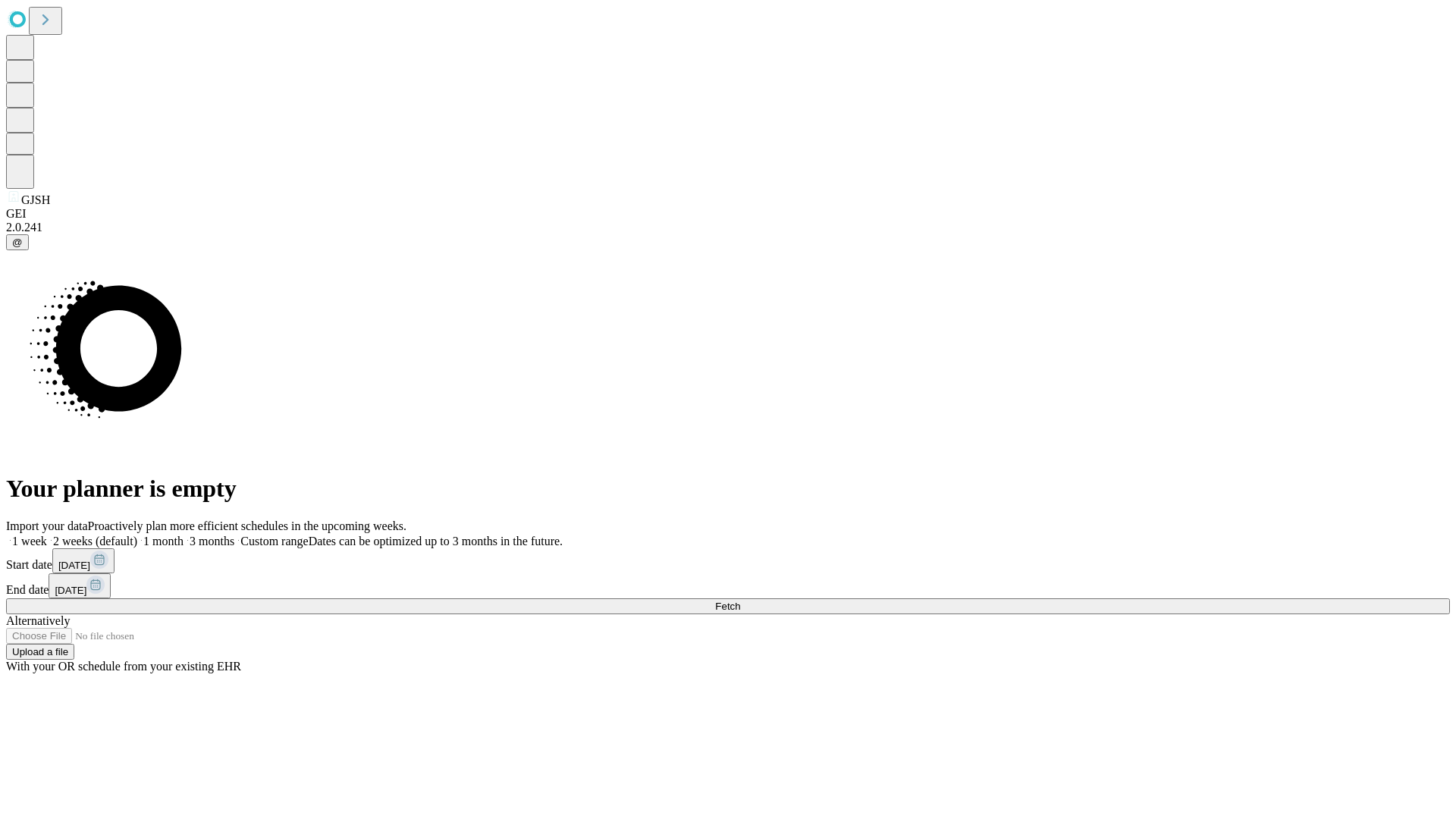
click at [741, 601] on span "Fetch" at bounding box center [728, 607] width 25 height 11
